Goal: Information Seeking & Learning: Learn about a topic

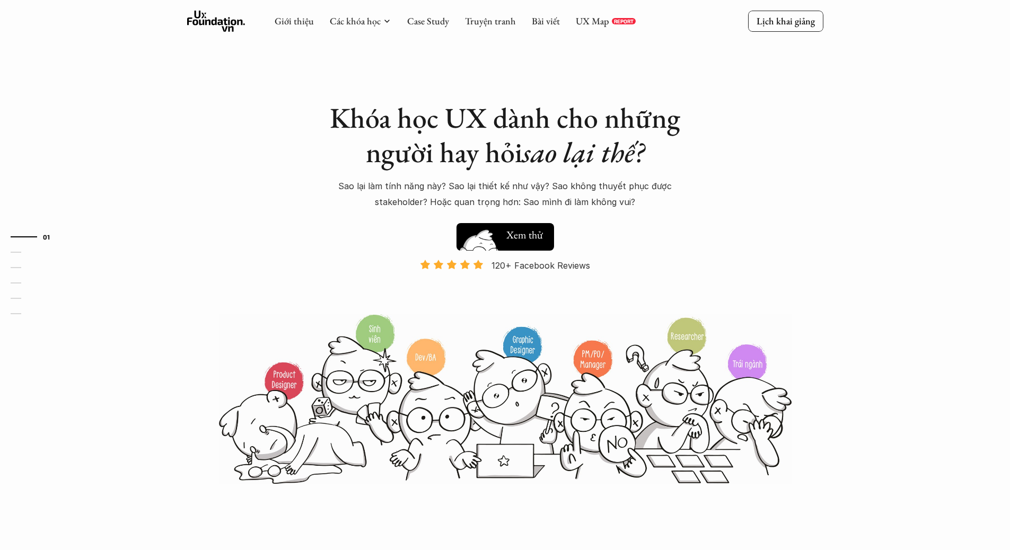
click at [510, 232] on h5 "Xem thử" at bounding box center [524, 234] width 37 height 15
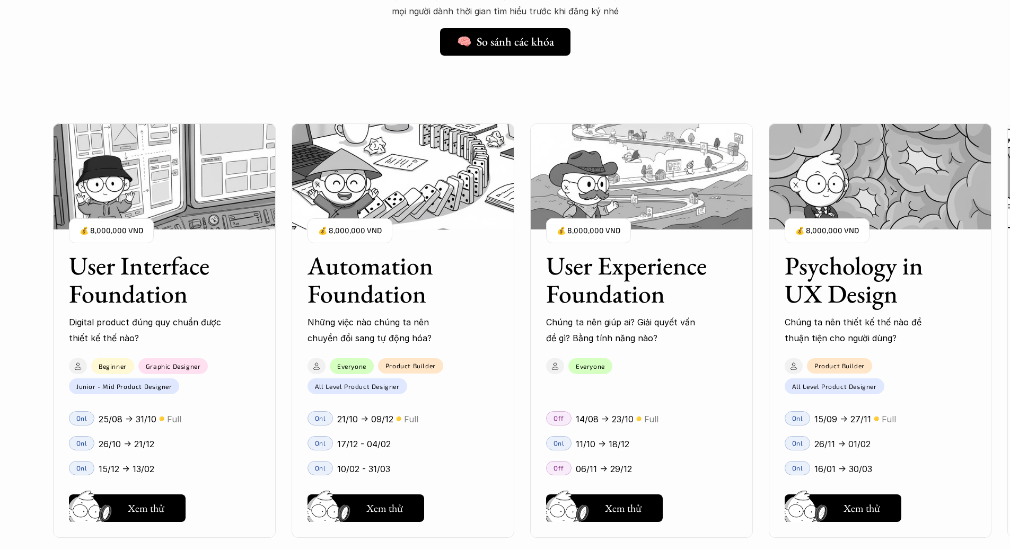
scroll to position [857, 0]
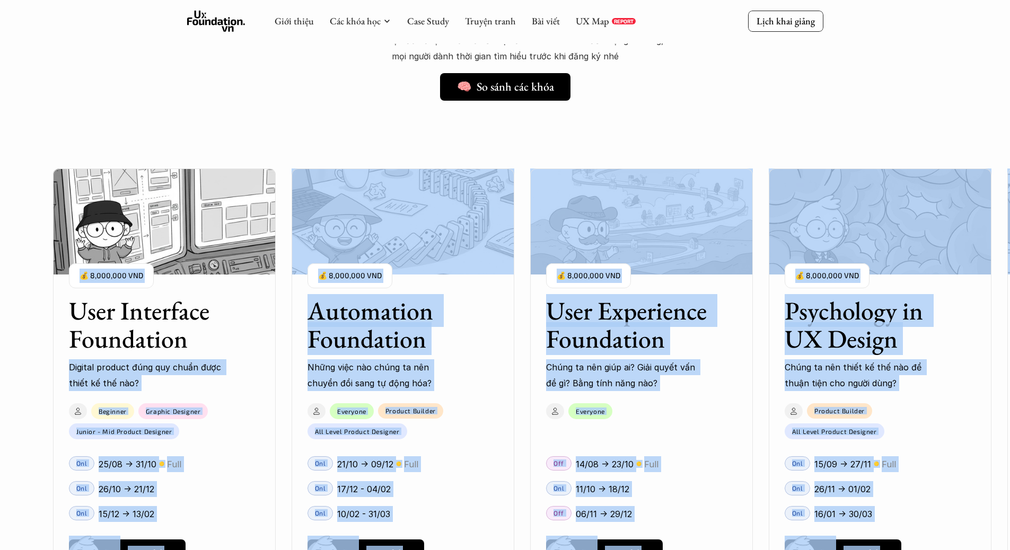
drag, startPoint x: 73, startPoint y: 314, endPoint x: 219, endPoint y: 346, distance: 149.6
click at [237, 342] on div "User Interface Foundation Digital product đúng quy chuẩn được thiết kế thế nào?…" at bounding box center [164, 336] width 223 height 110
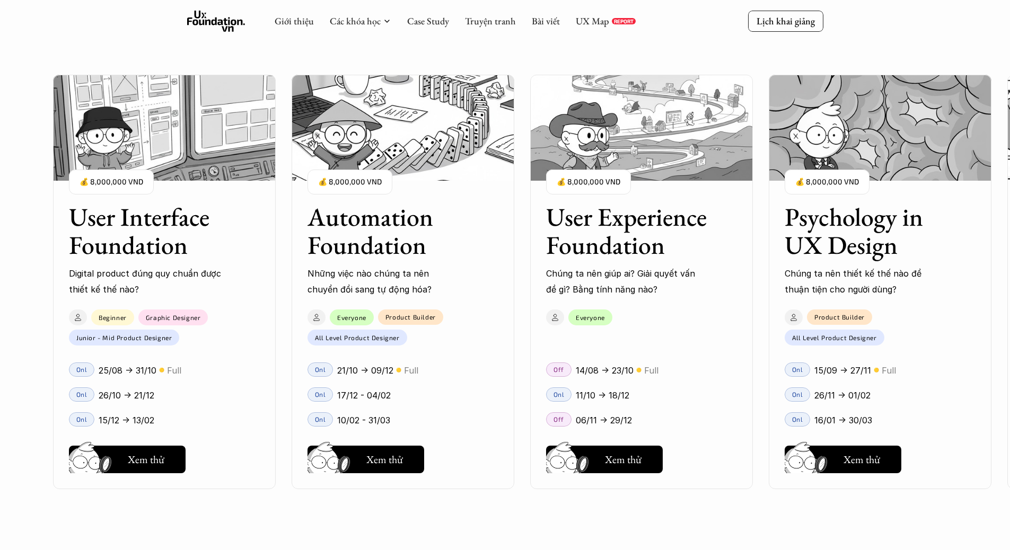
scroll to position [1060, 0]
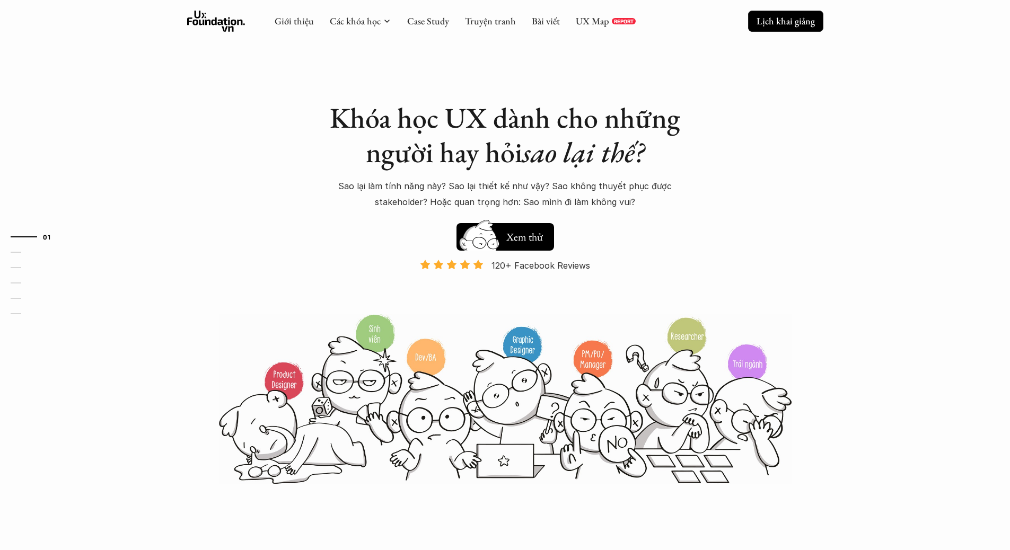
click at [801, 21] on p "Lịch khai giảng" at bounding box center [785, 21] width 58 height 12
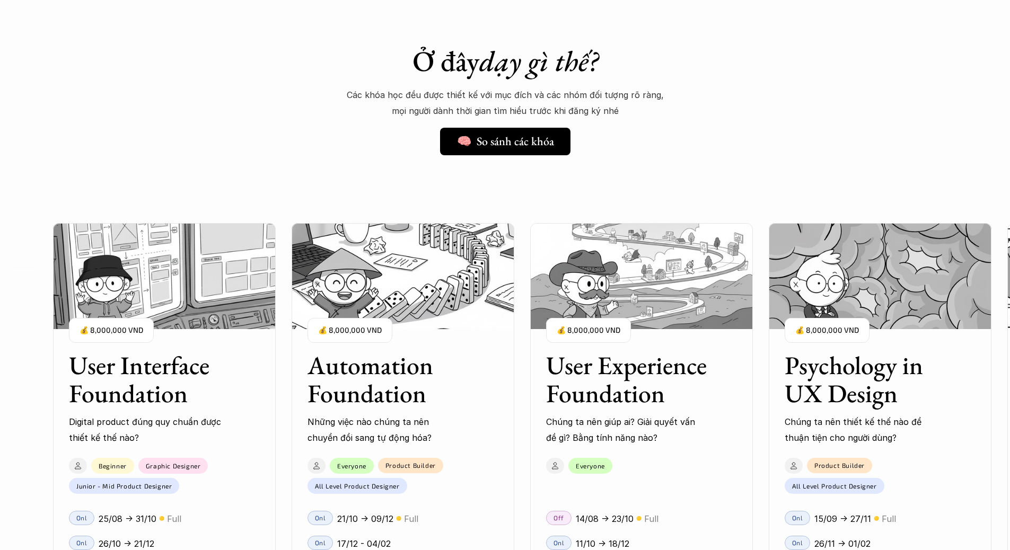
scroll to position [804, 0]
